Goal: Task Accomplishment & Management: Manage account settings

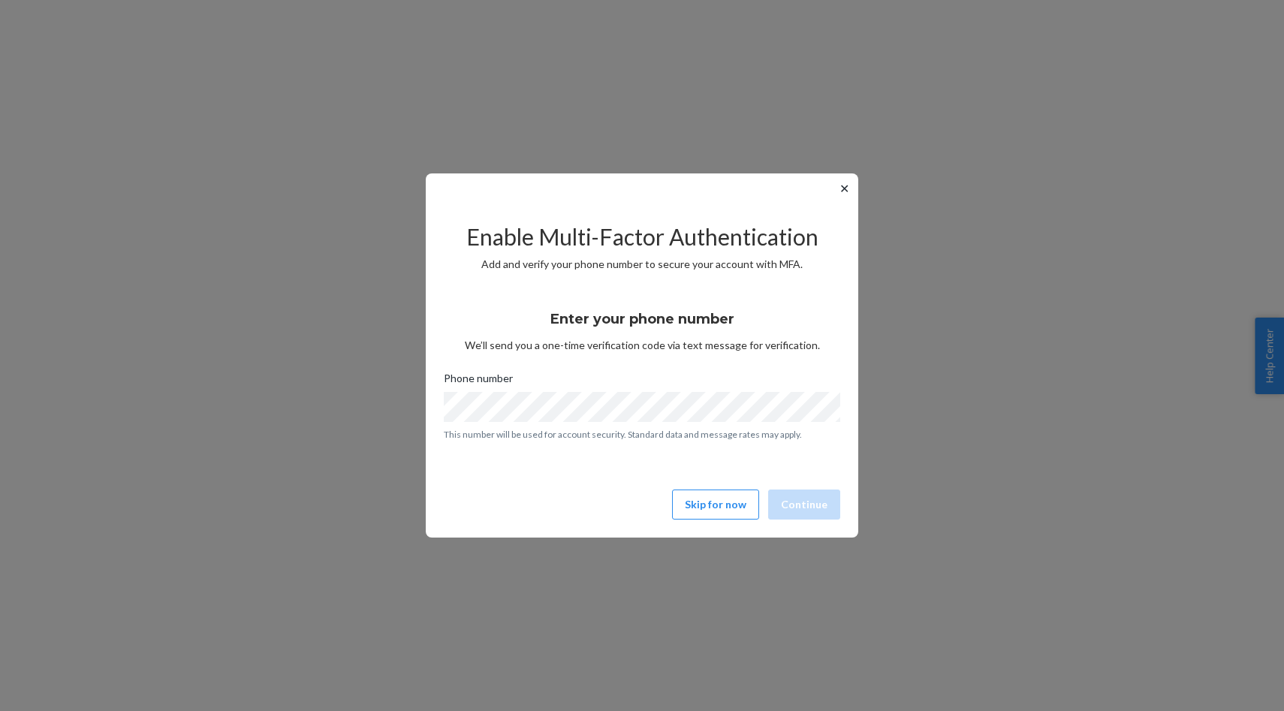
click at [845, 191] on button "✕" at bounding box center [844, 188] width 16 height 18
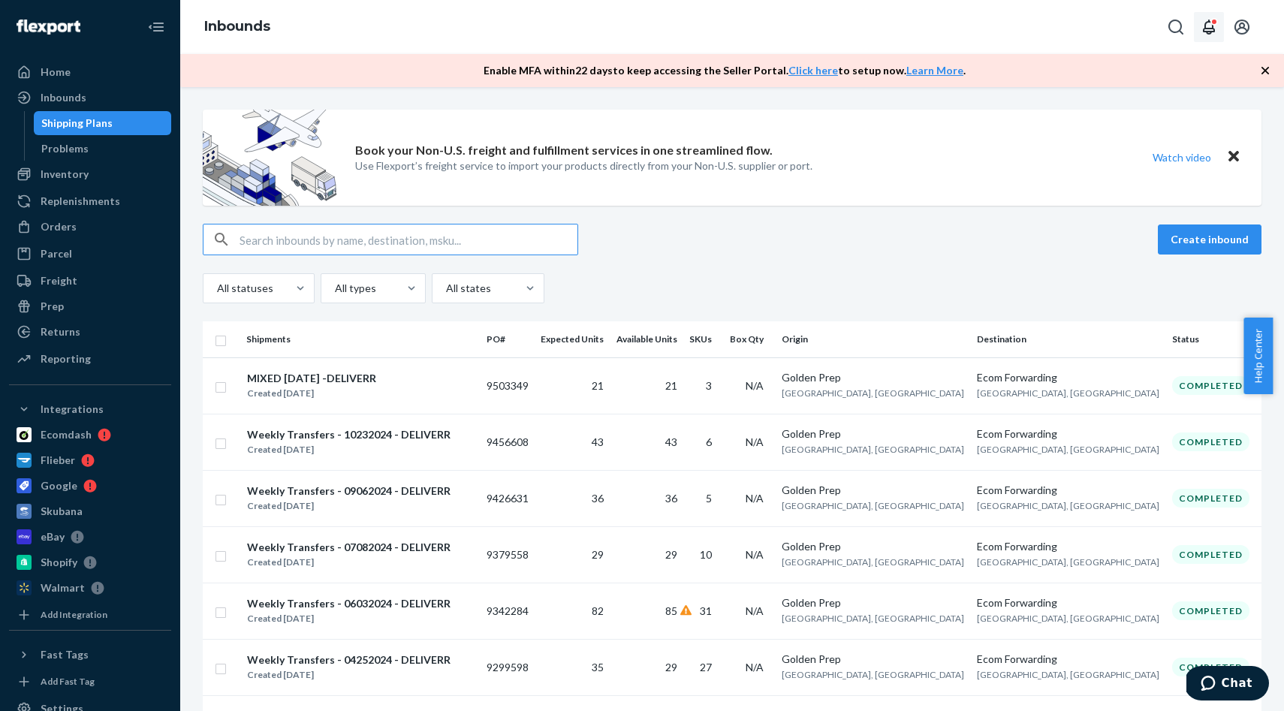
click at [1209, 31] on icon "Open notifications" at bounding box center [1209, 27] width 12 height 15
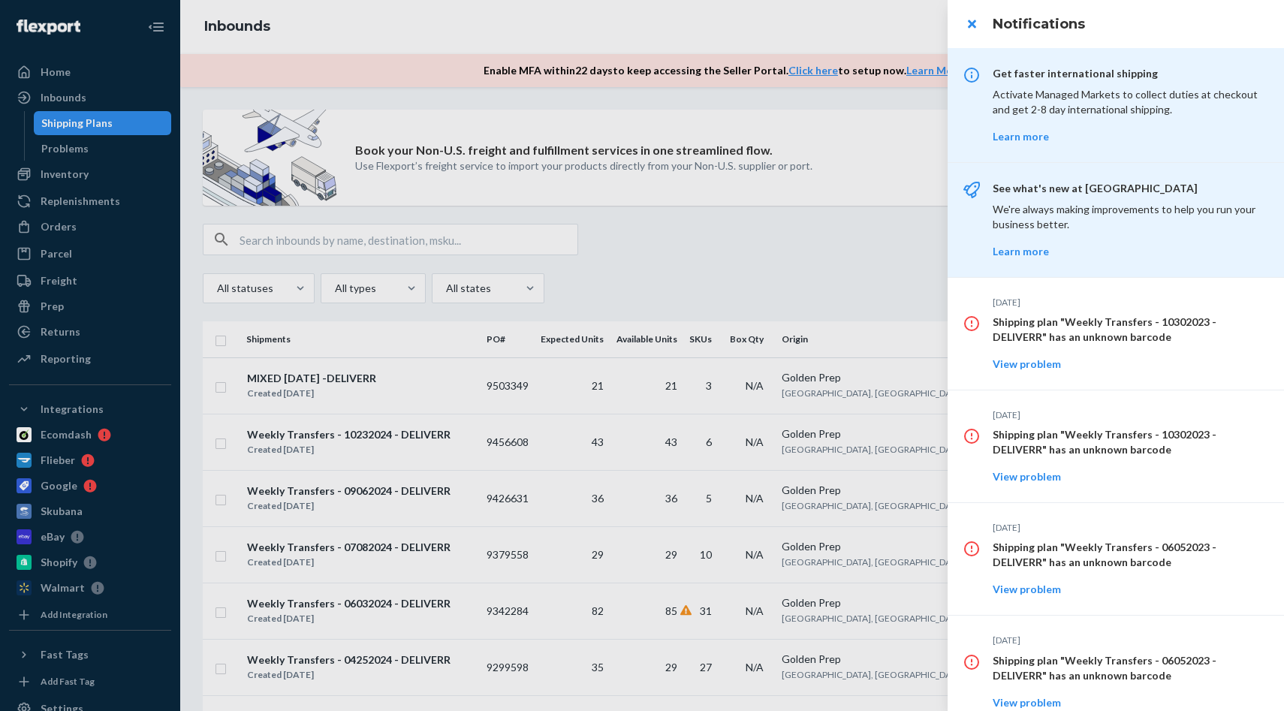
click at [820, 258] on div at bounding box center [642, 355] width 1284 height 711
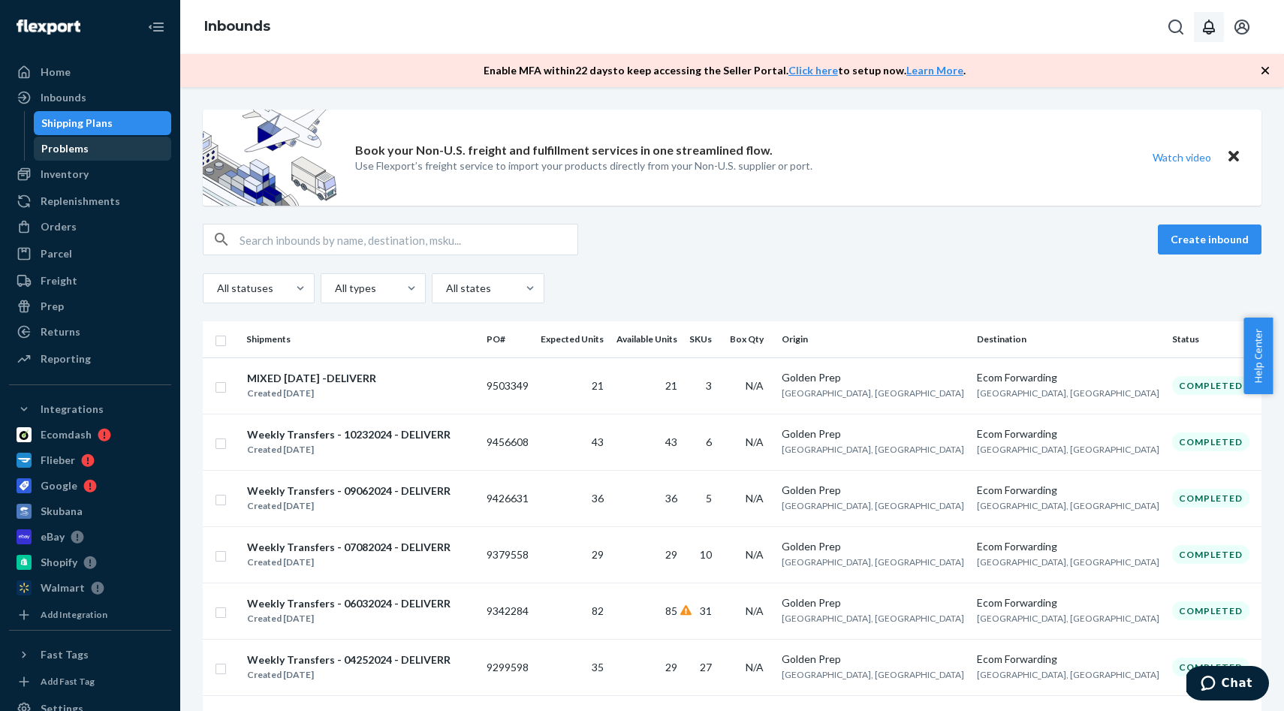
click at [78, 148] on div "Problems" at bounding box center [64, 148] width 47 height 15
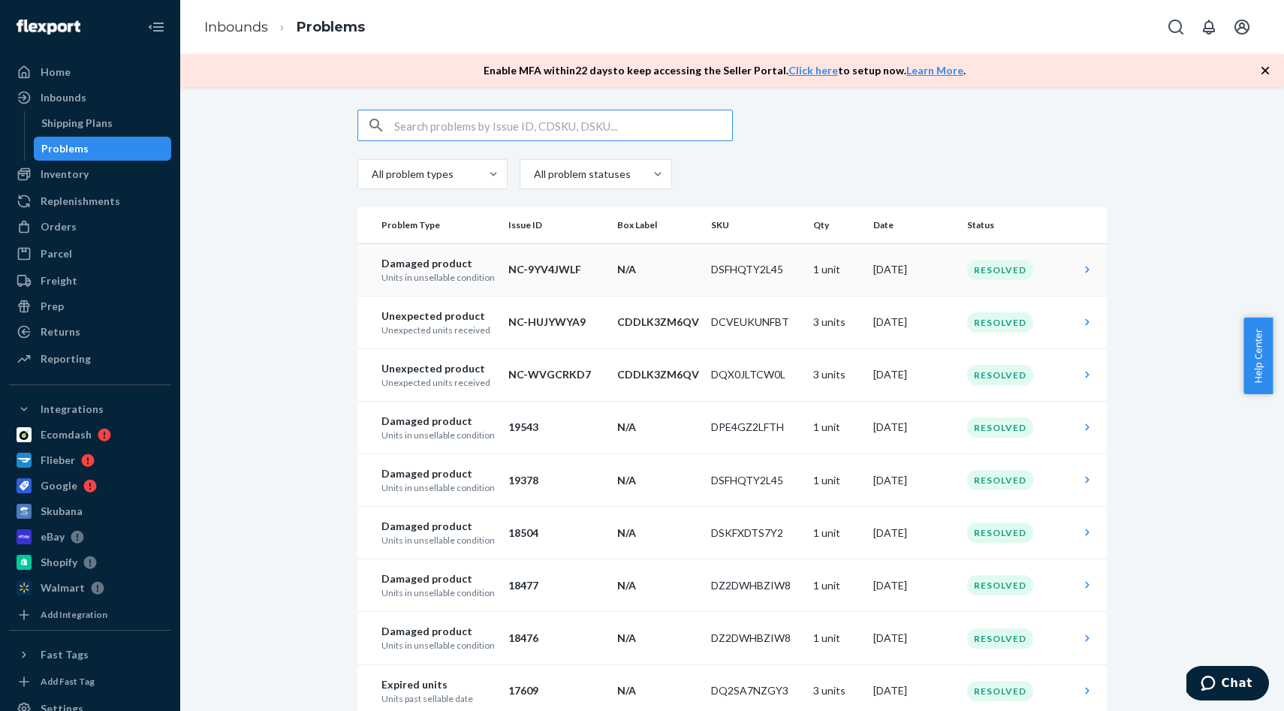
click at [1004, 271] on div "Resolved" at bounding box center [1000, 270] width 66 height 20
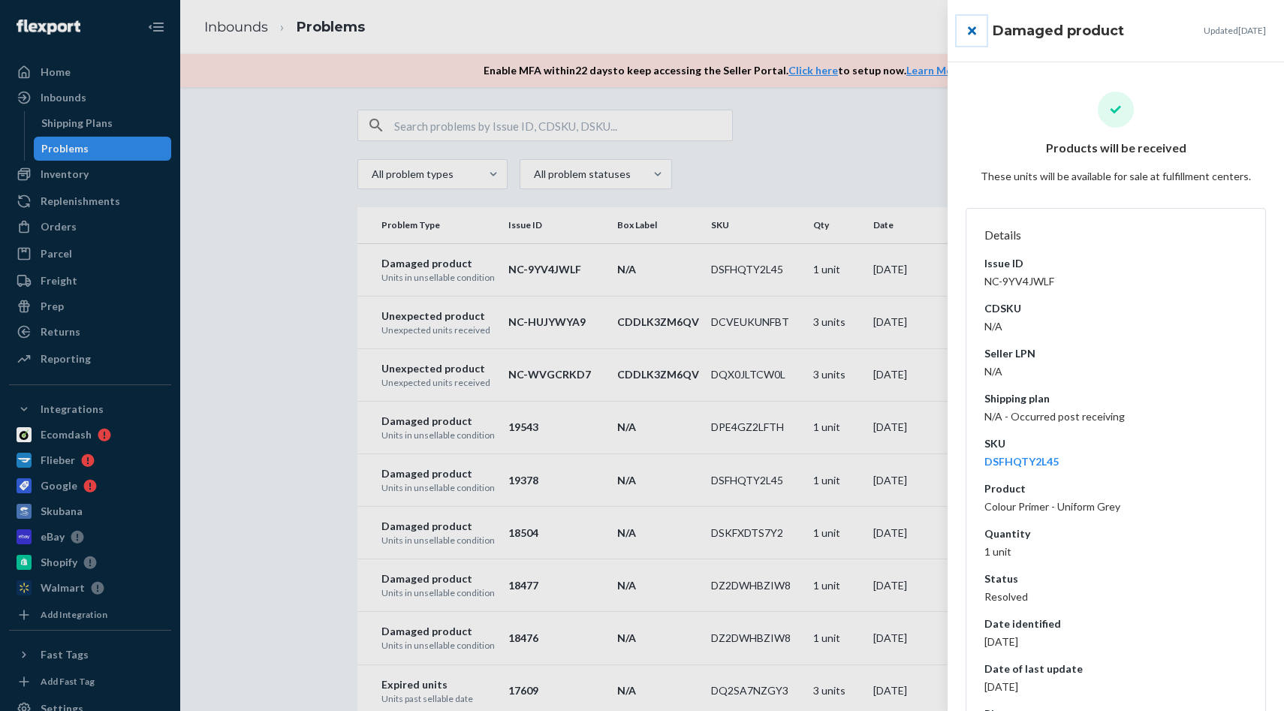
click at [971, 32] on button "close" at bounding box center [971, 31] width 30 height 30
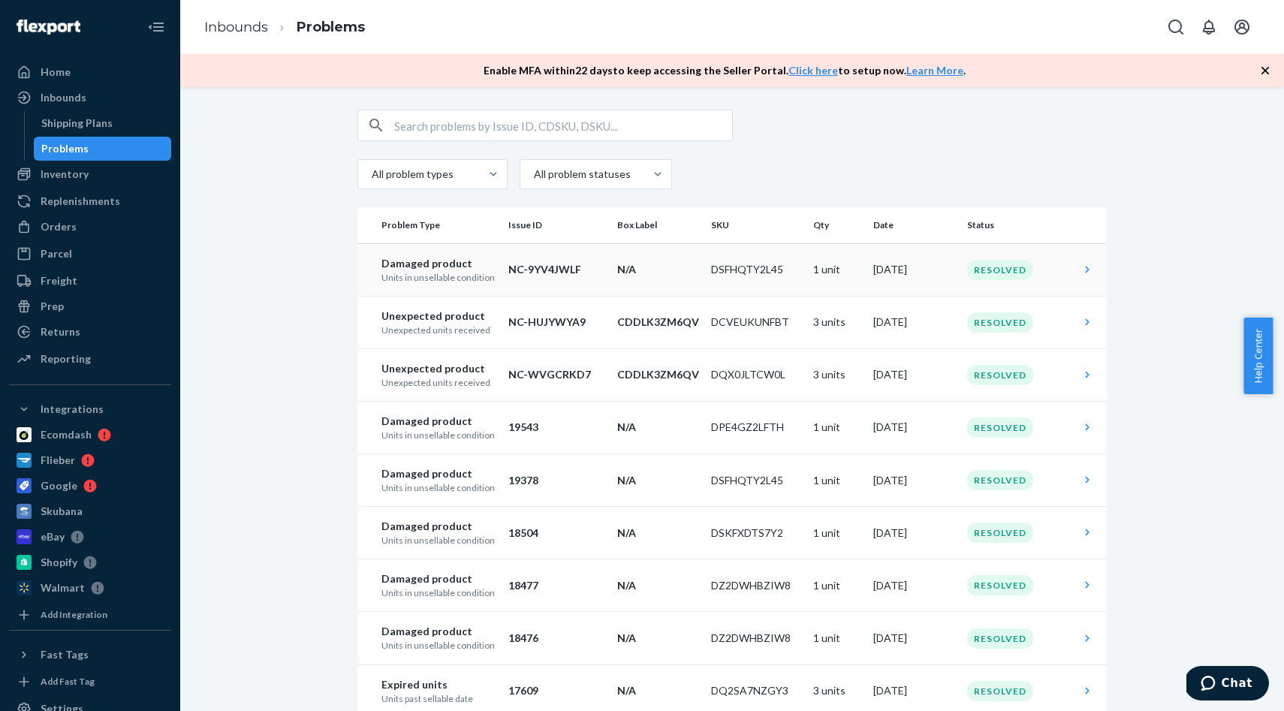
click at [1079, 272] on icon at bounding box center [1086, 269] width 15 height 15
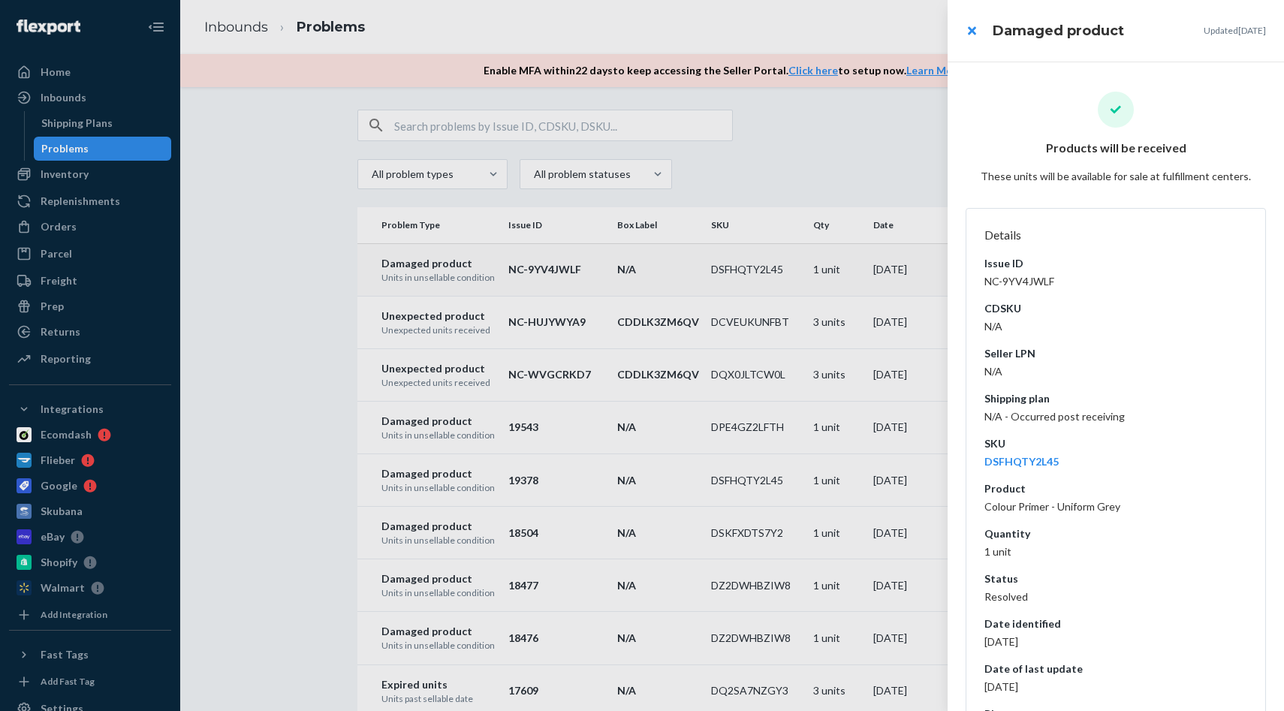
scroll to position [95, 0]
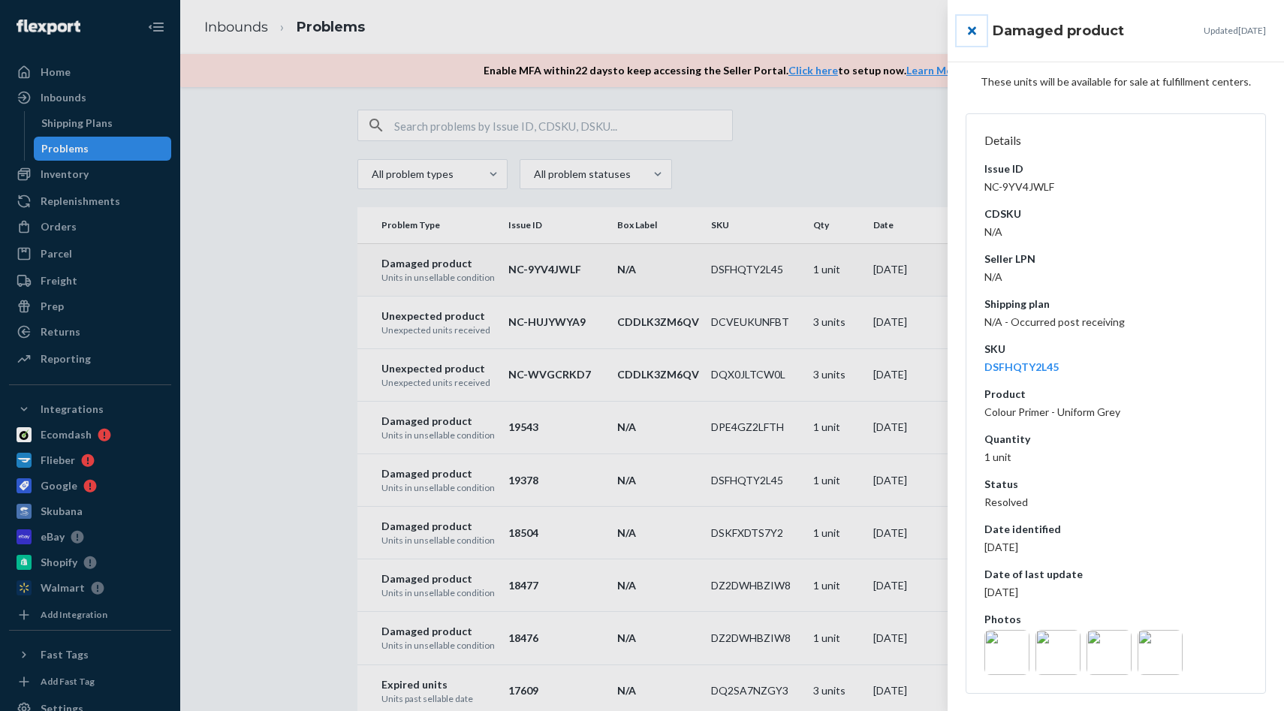
click at [974, 37] on button "close" at bounding box center [971, 31] width 30 height 30
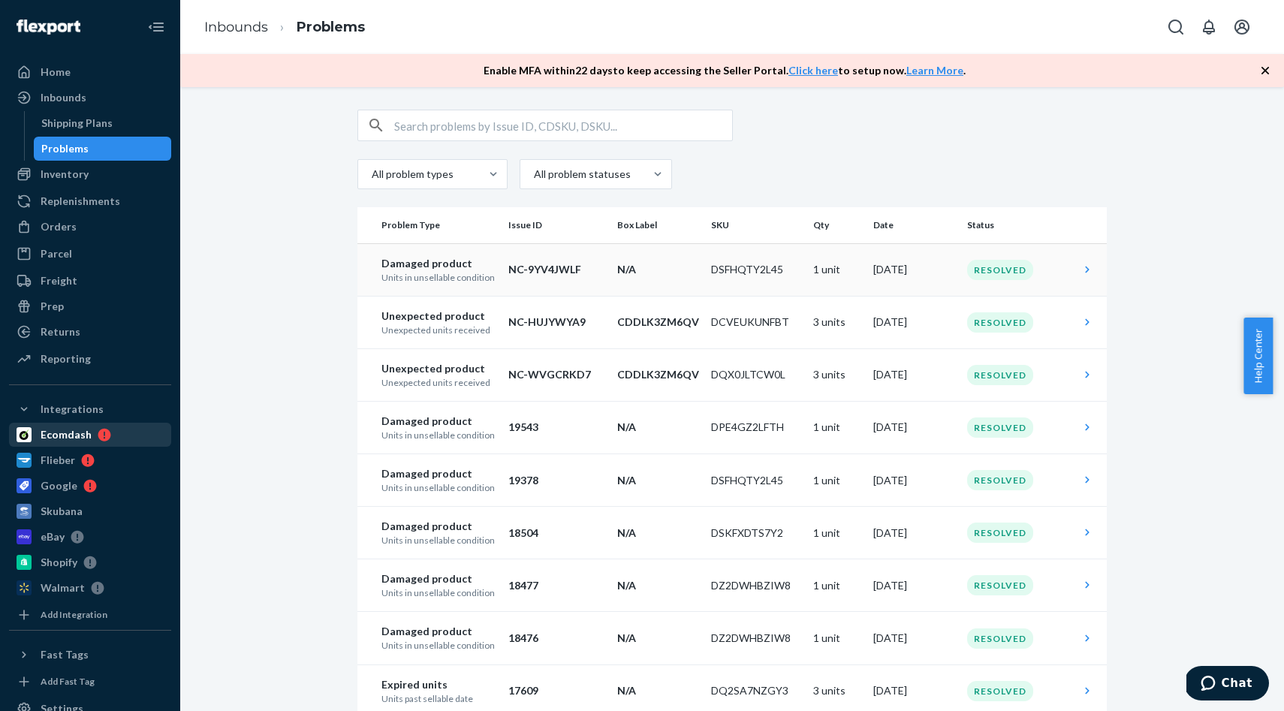
click at [72, 438] on div "Ecomdash" at bounding box center [66, 434] width 51 height 15
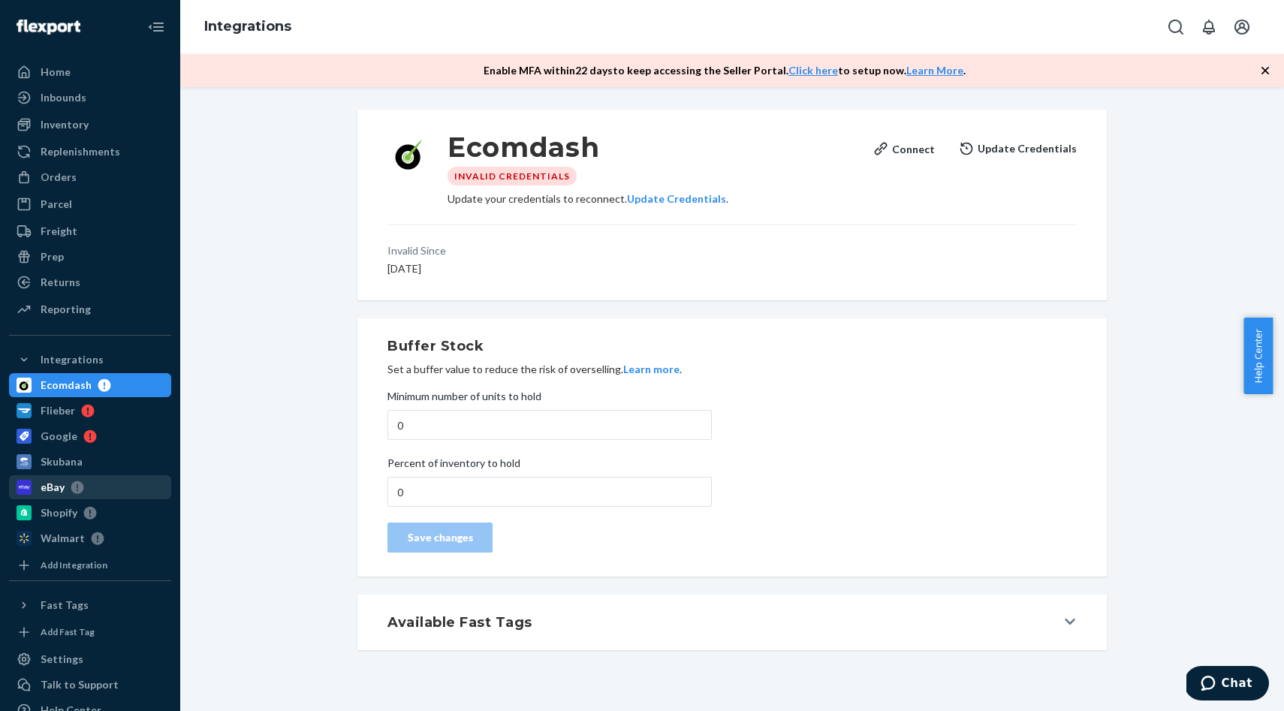
click at [51, 490] on div "eBay" at bounding box center [53, 487] width 24 height 15
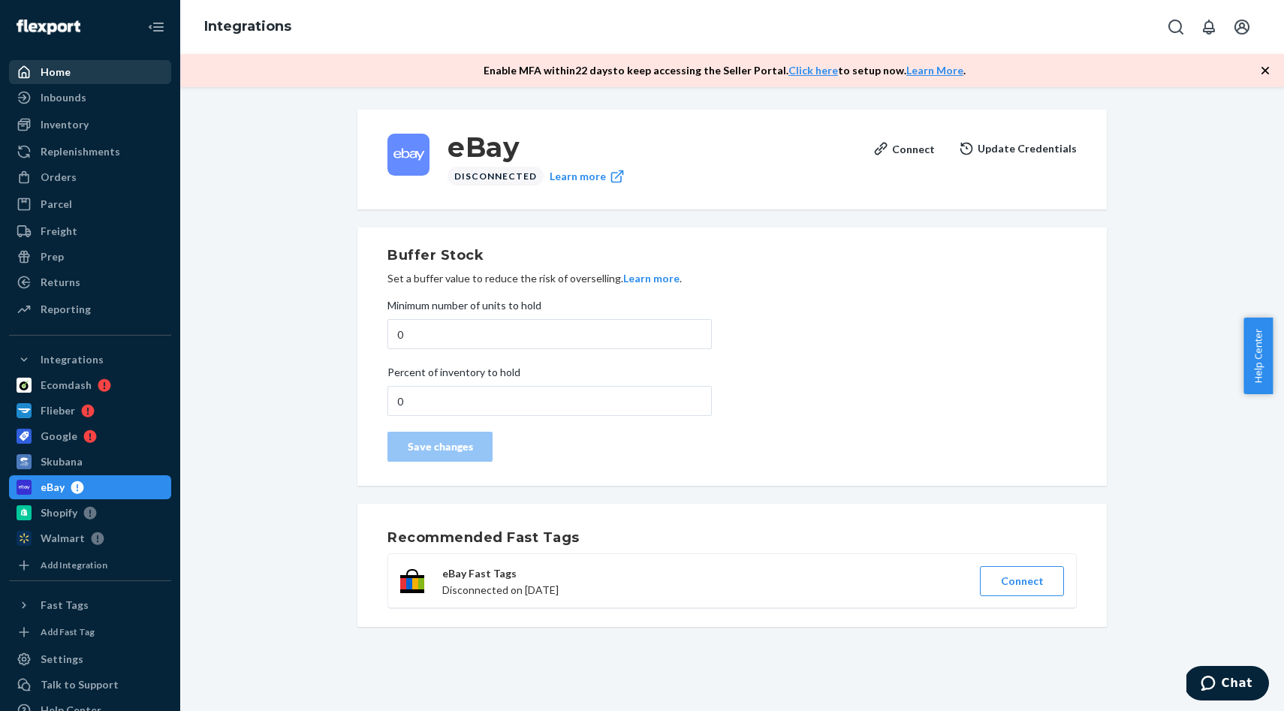
click at [83, 78] on div "Home" at bounding box center [90, 72] width 159 height 21
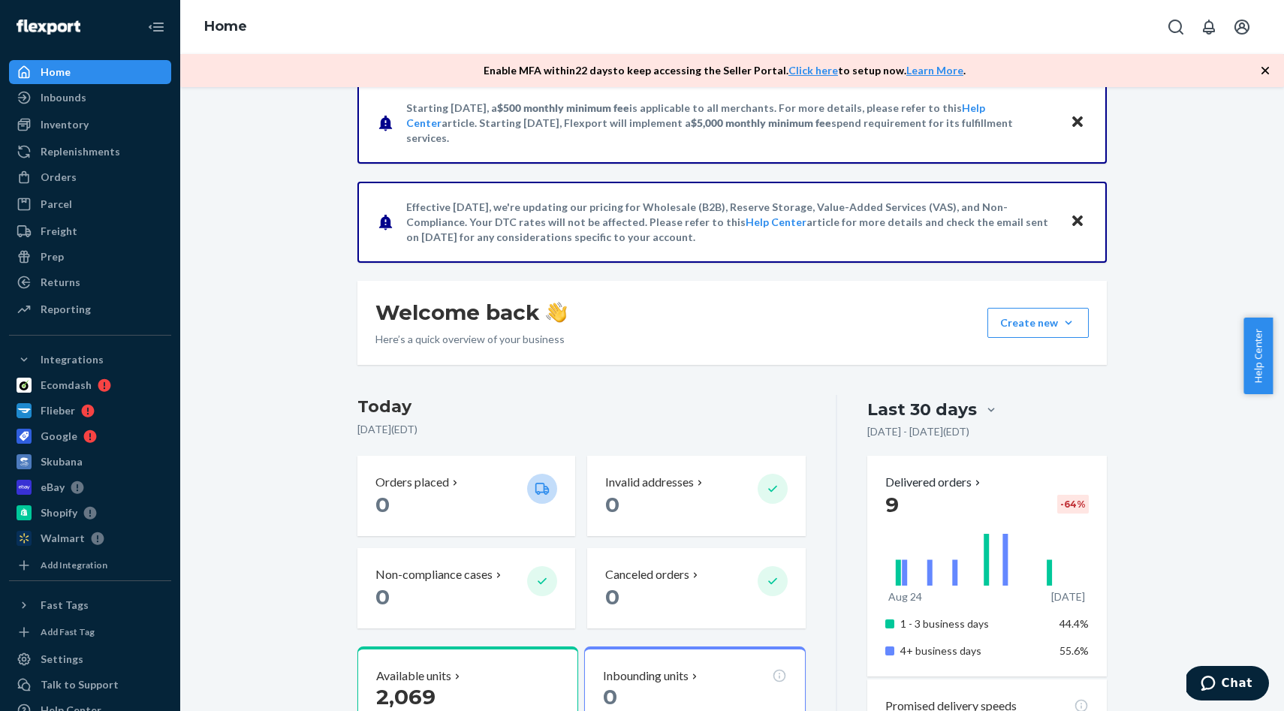
scroll to position [101, 0]
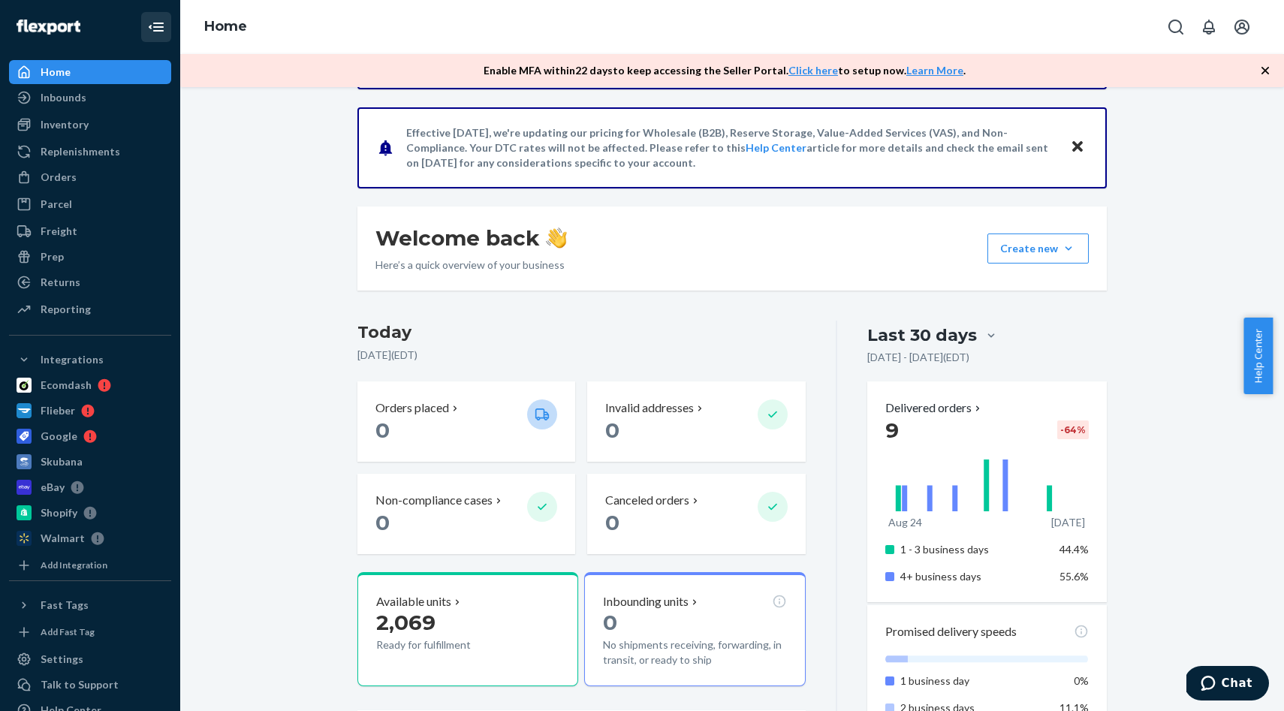
click at [153, 23] on icon "Close Navigation" at bounding box center [158, 27] width 11 height 9
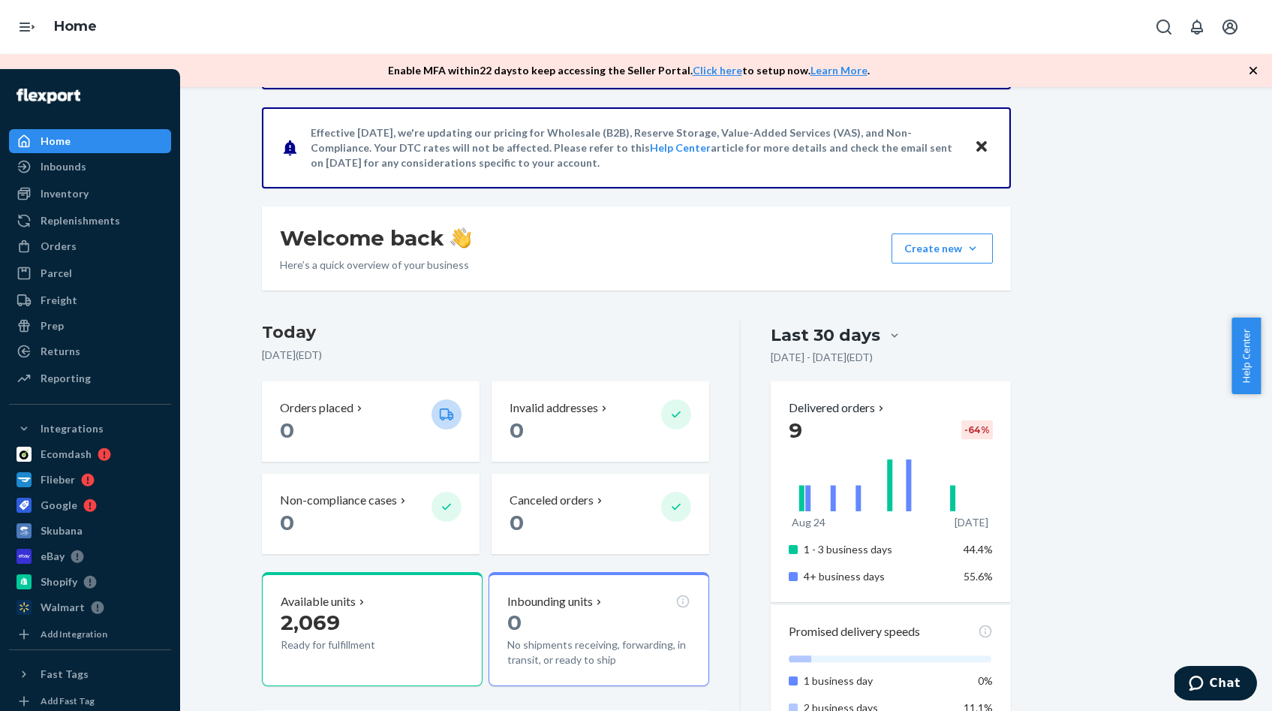
click at [28, 30] on icon "Open Navigation" at bounding box center [25, 27] width 11 height 9
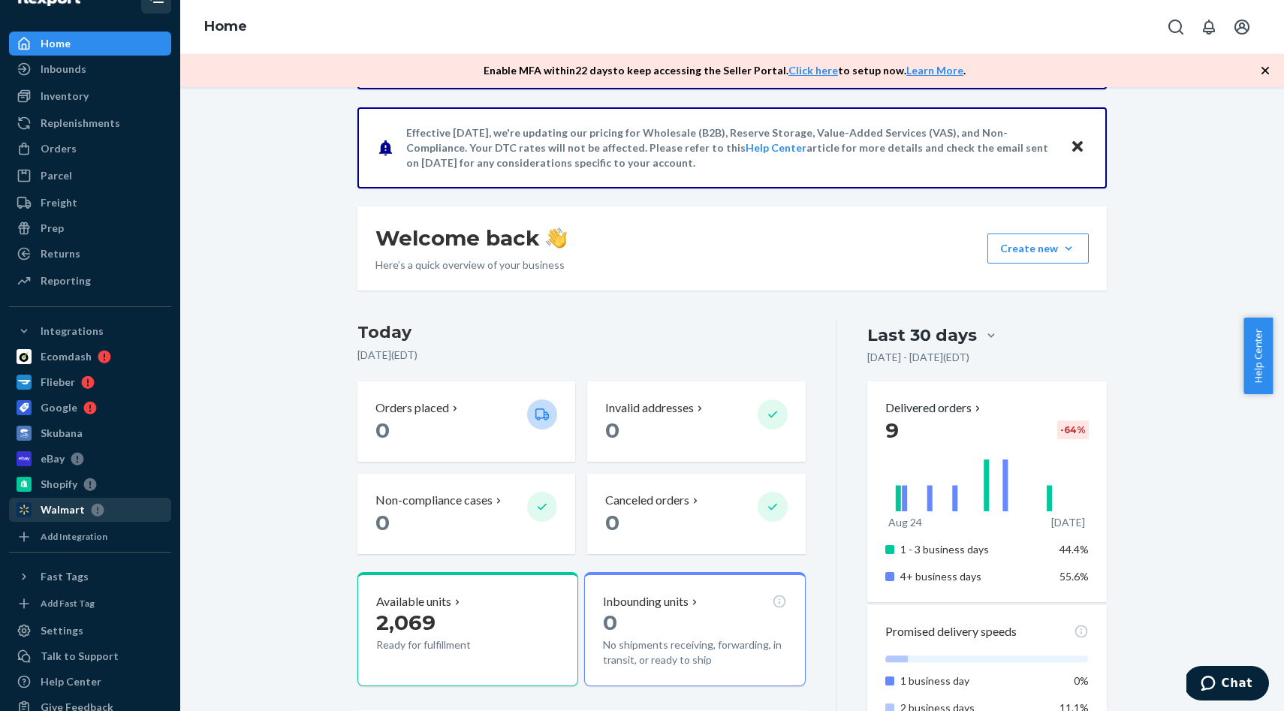
scroll to position [55, 0]
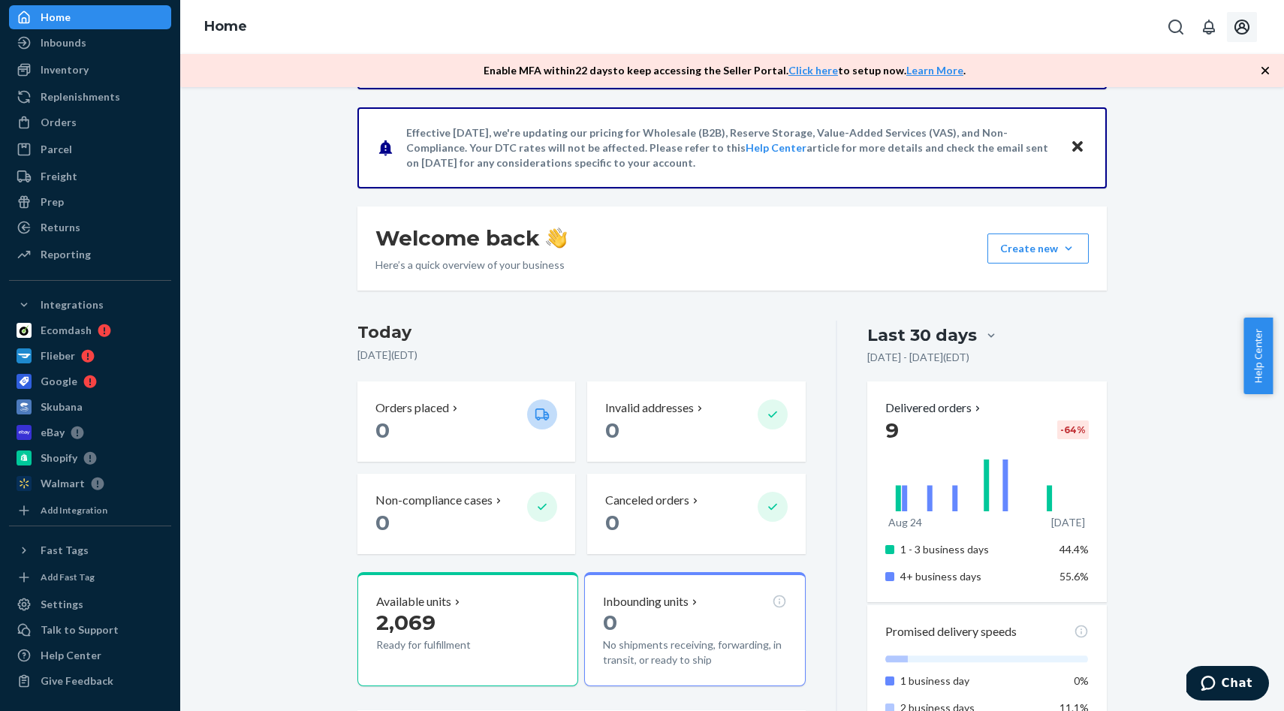
click at [1237, 23] on icon "Open account menu" at bounding box center [1242, 27] width 18 height 18
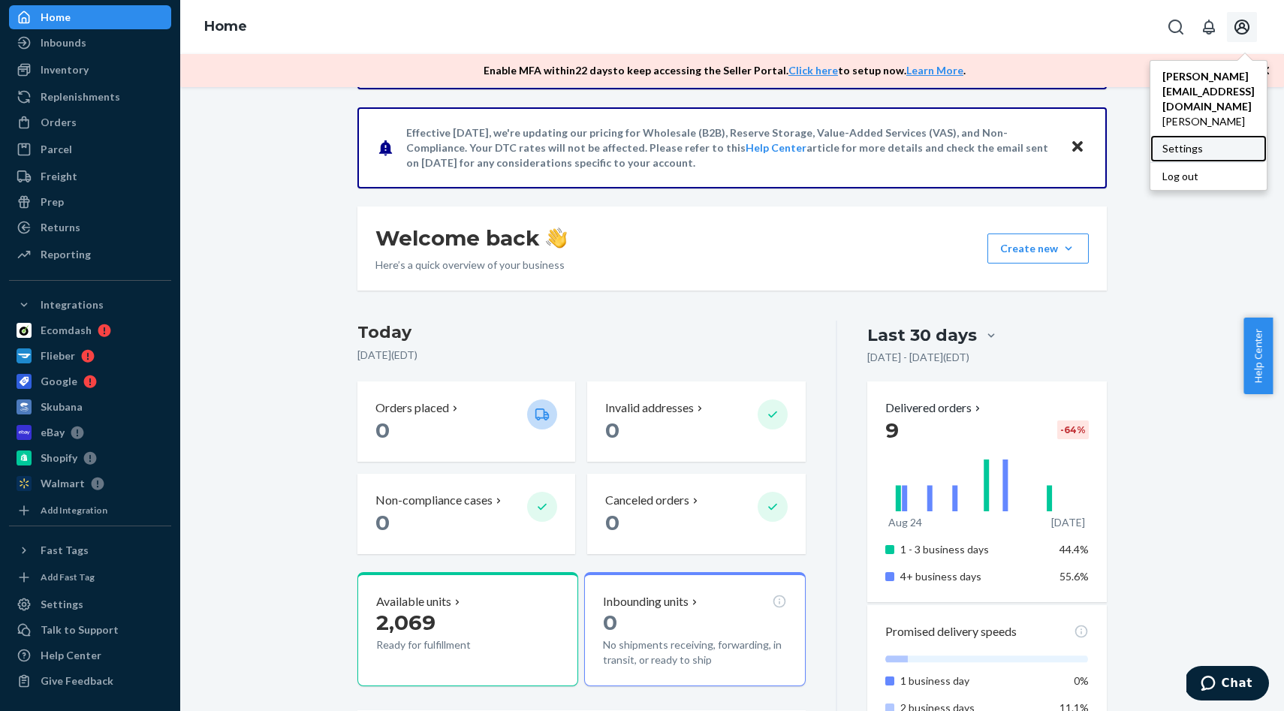
click at [1175, 135] on div "Settings" at bounding box center [1208, 148] width 116 height 27
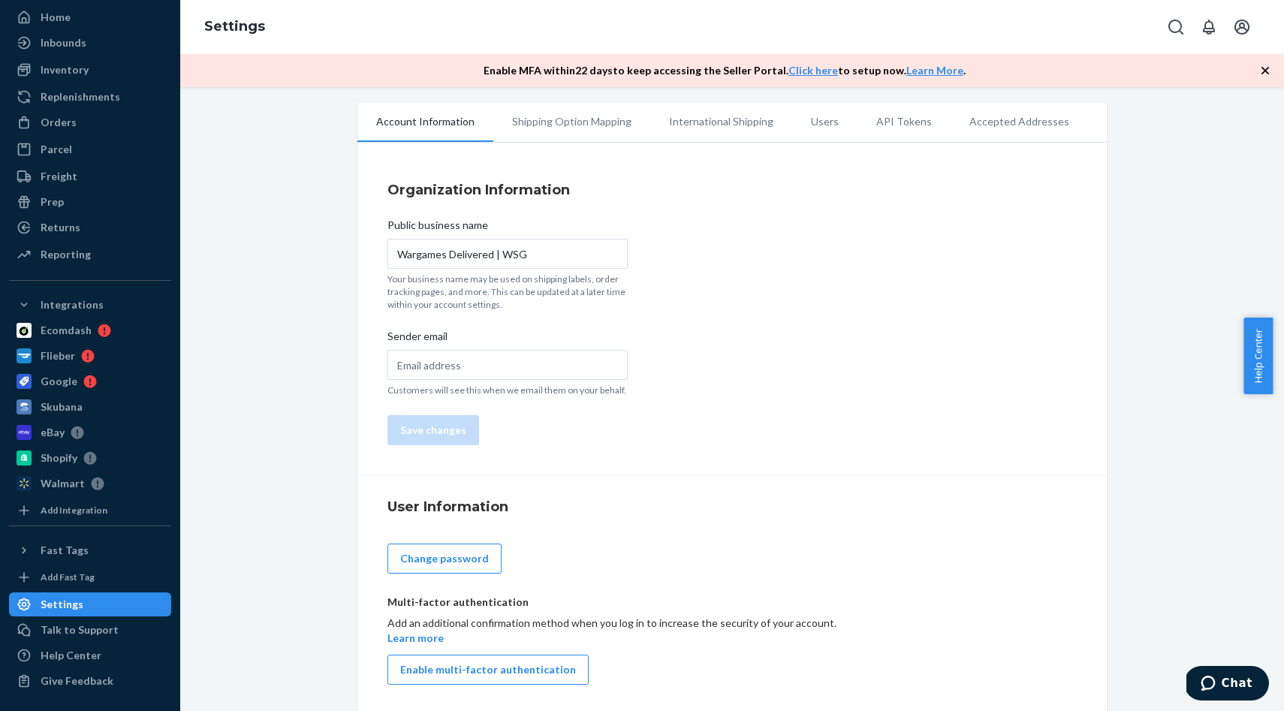
scroll to position [10, 0]
click at [566, 114] on li "Shipping Option Mapping" at bounding box center [571, 119] width 157 height 38
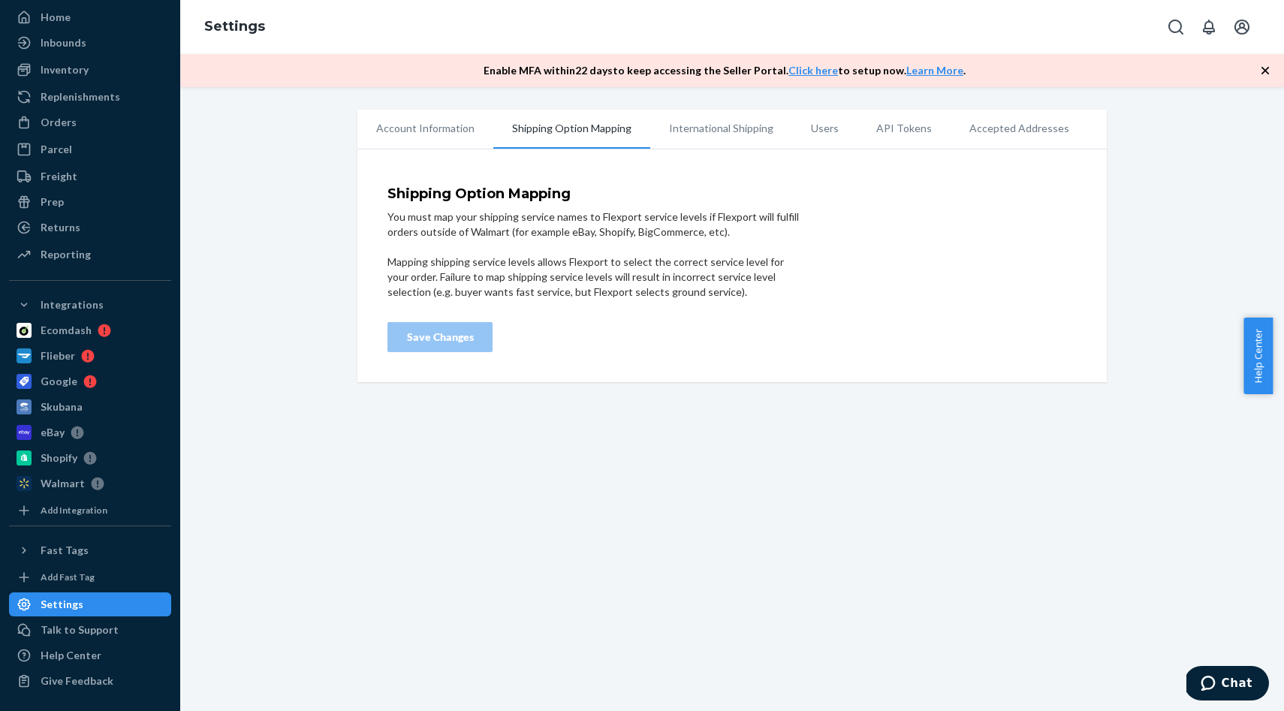
click at [727, 128] on li "International Shipping" at bounding box center [721, 129] width 142 height 38
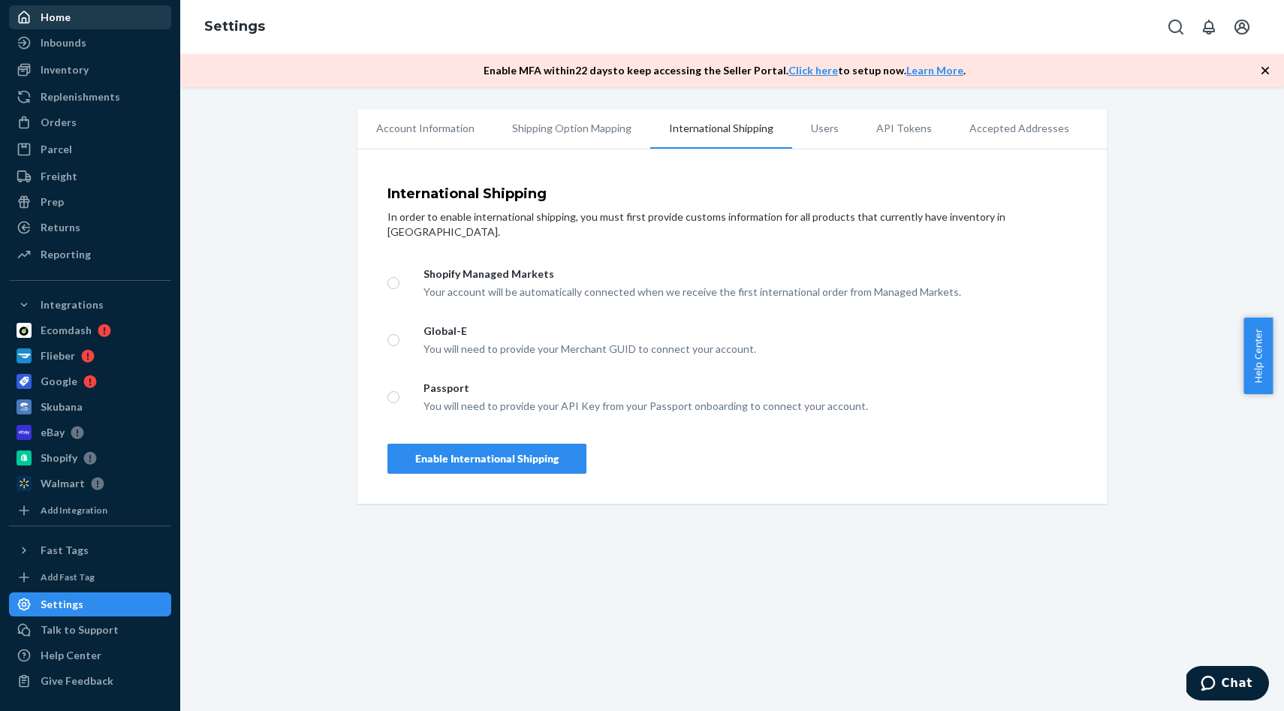
click at [65, 21] on div "Home" at bounding box center [56, 17] width 30 height 15
